Goal: Information Seeking & Learning: Learn about a topic

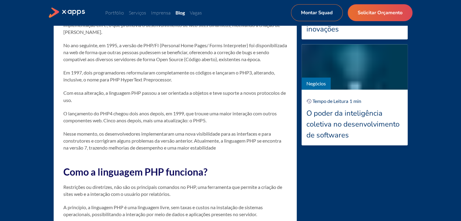
scroll to position [607, 0]
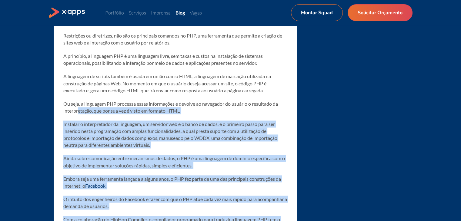
scroll to position [698, 0]
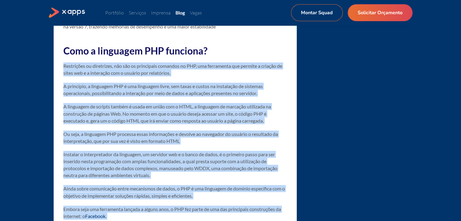
drag, startPoint x: 275, startPoint y: 164, endPoint x: 54, endPoint y: 73, distance: 239.1
copy div "Loremipsum do sitametcon, adi eli se doeiusmodt incididu ut LAB, etd magnaaliqu…"
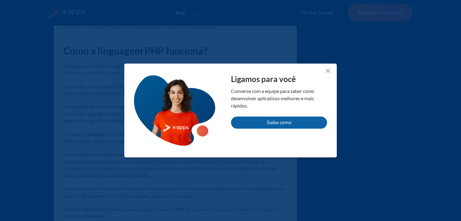
click at [327, 71] on icon at bounding box center [328, 70] width 7 height 7
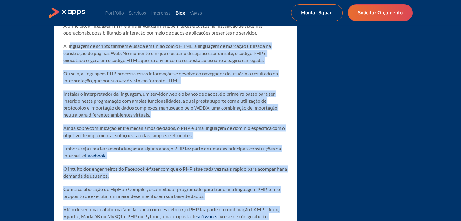
scroll to position [728, 0]
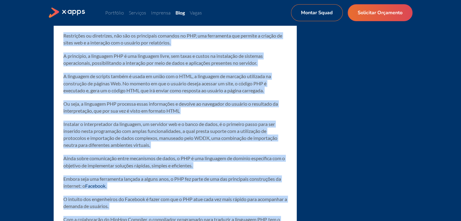
drag, startPoint x: 281, startPoint y: 166, endPoint x: 62, endPoint y: 43, distance: 250.2
click at [62, 43] on div "Tempo de Leitura 6 min Compartilhar Como funciona a linguagem PHP? Saiba mais d…" at bounding box center [175, 207] width 243 height 1340
copy div "Loremipsum do sitametcon, adi eli se doeiusmodt incididu ut LAB, etd magnaaliqu…"
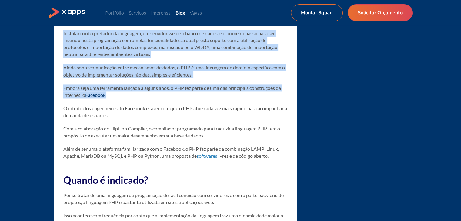
scroll to position [880, 0]
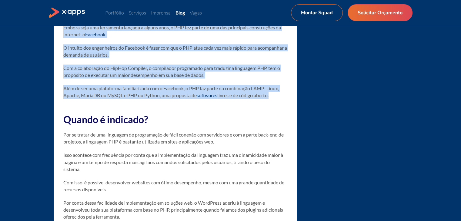
drag, startPoint x: 65, startPoint y: 56, endPoint x: 283, endPoint y: 102, distance: 222.3
click at [283, 102] on div "Visão geral: * Conhecida mundialmente, a linguagem PHP foi criada em 1994, pass…" at bounding box center [175, 84] width 224 height 1234
copy div "Lore i dolorsita CON adipisci? Elitseddoe te incididunt, utl etd ma aliquaenim …"
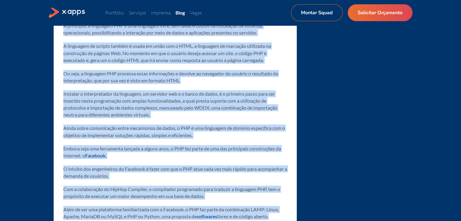
scroll to position [698, 0]
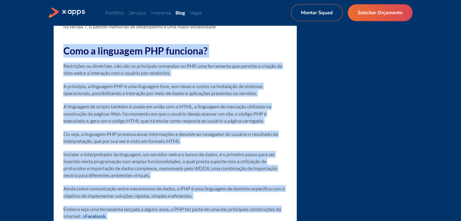
click at [125, 76] on p "Restrições ou diretrizes, não são os principais comandos no PHP, uma ferramenta…" at bounding box center [175, 69] width 224 height 14
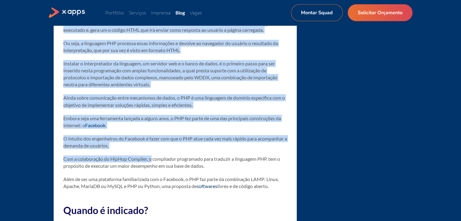
drag, startPoint x: 64, startPoint y: 58, endPoint x: 153, endPoint y: 106, distance: 100.7
click at [153, 105] on div "Visão geral: * Conhecida mundialmente, a linguagem PHP foi criada em 1994, pass…" at bounding box center [175, 175] width 224 height 1234
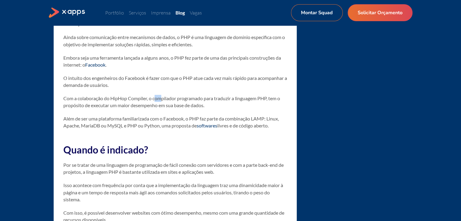
click at [163, 108] on p "Com a colaboração do HipHop Compiler, o compilador programado para traduzir a l…" at bounding box center [175, 102] width 224 height 14
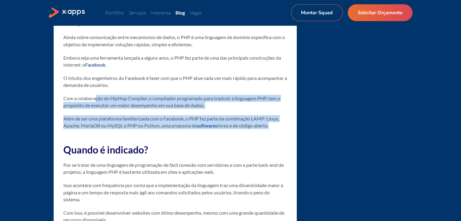
drag, startPoint x: 292, startPoint y: 134, endPoint x: 121, endPoint y: 108, distance: 172.1
click at [110, 108] on div "Tempo de Leitura 6 min Compartilhar Como funciona a linguagem PHP? Saiba mais d…" at bounding box center [175, 86] width 243 height 1340
click at [258, 109] on p "Com a colaboração do HipHop Compiler, o compilador programado para traduzir a l…" at bounding box center [175, 102] width 224 height 14
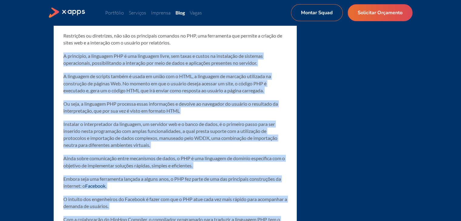
scroll to position [698, 0]
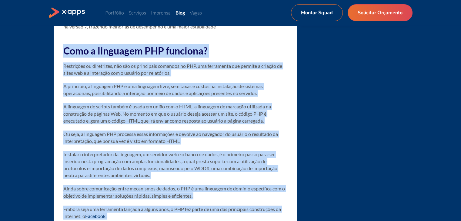
drag, startPoint x: 277, startPoint y: 133, endPoint x: 41, endPoint y: 55, distance: 248.8
click at [41, 55] on main "Blog Nossas últimas novidades Negócios Tempo de Leitura 6 min Compartilhar Como…" at bounding box center [230, 125] width 461 height 1595
copy div "Lore i dolorsita CON adipisci? Elitseddoe te incididunt, utl etd ma aliquaenim …"
